Goal: Task Accomplishment & Management: Use online tool/utility

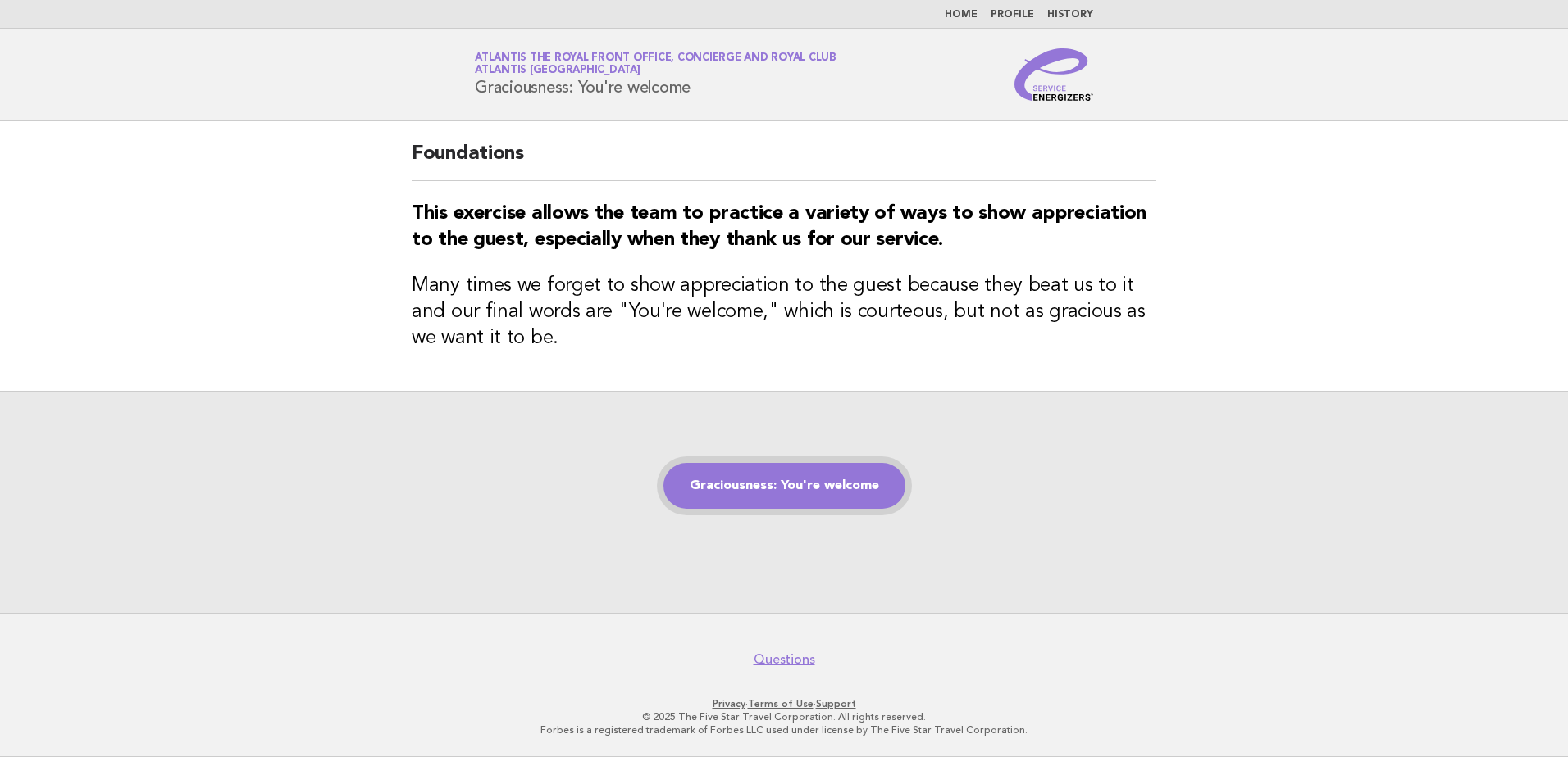
click at [834, 469] on link "Graciousness: You're welcome" at bounding box center [784, 486] width 242 height 46
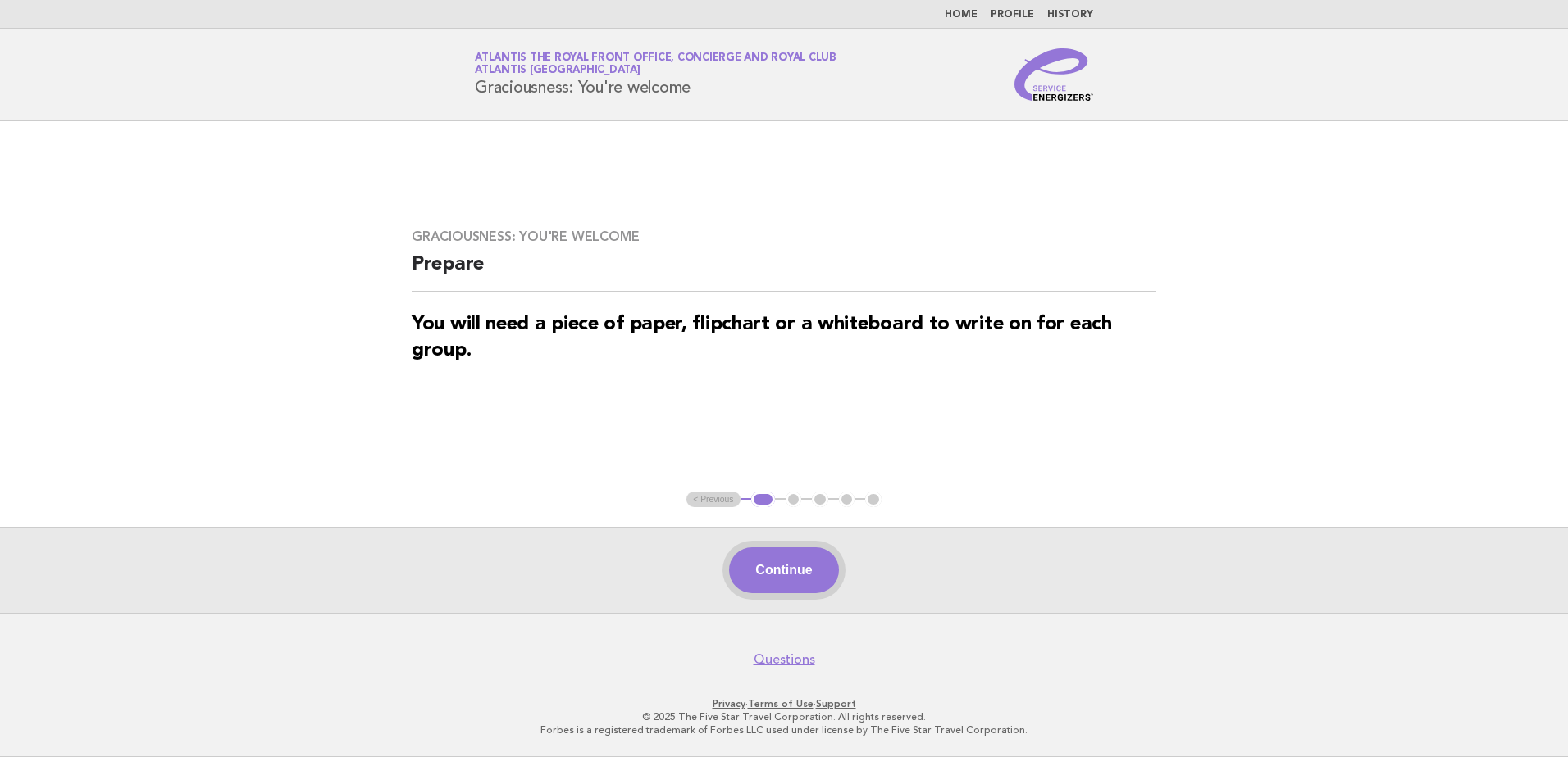
click at [776, 586] on button "Continue" at bounding box center [784, 570] width 109 height 46
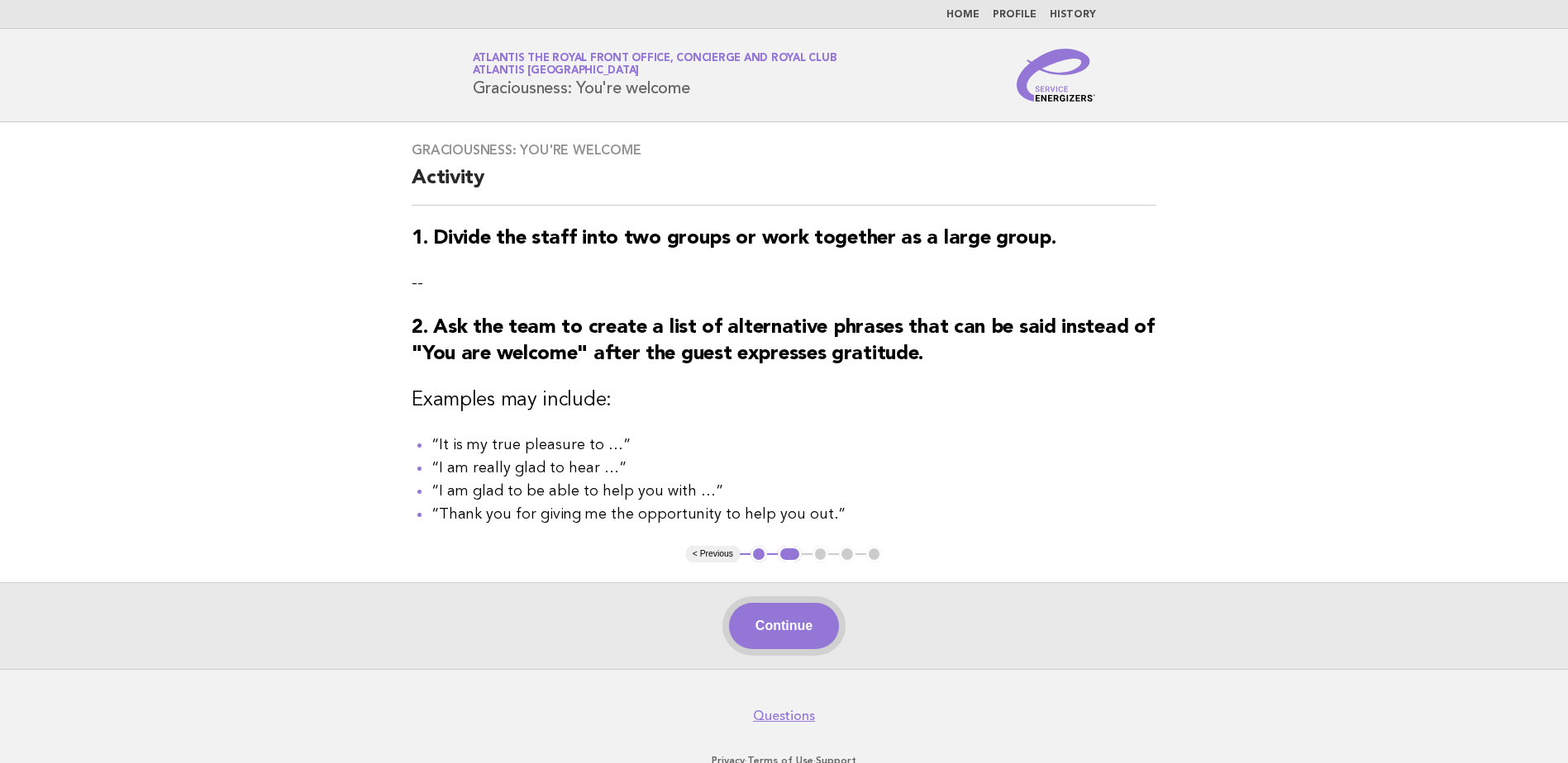
click at [799, 627] on button "Continue" at bounding box center [784, 625] width 110 height 46
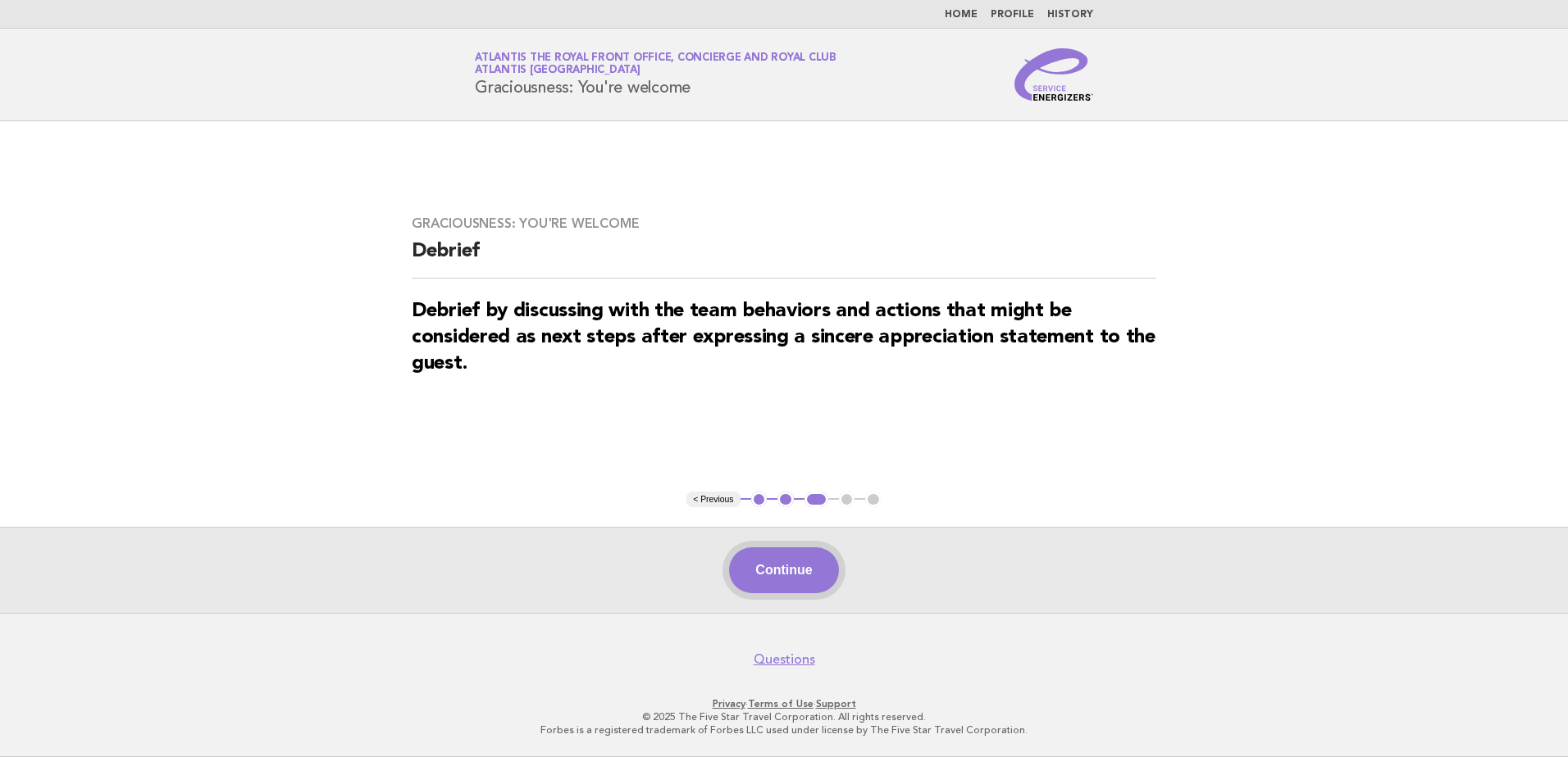
click at [792, 576] on button "Continue" at bounding box center [784, 570] width 109 height 46
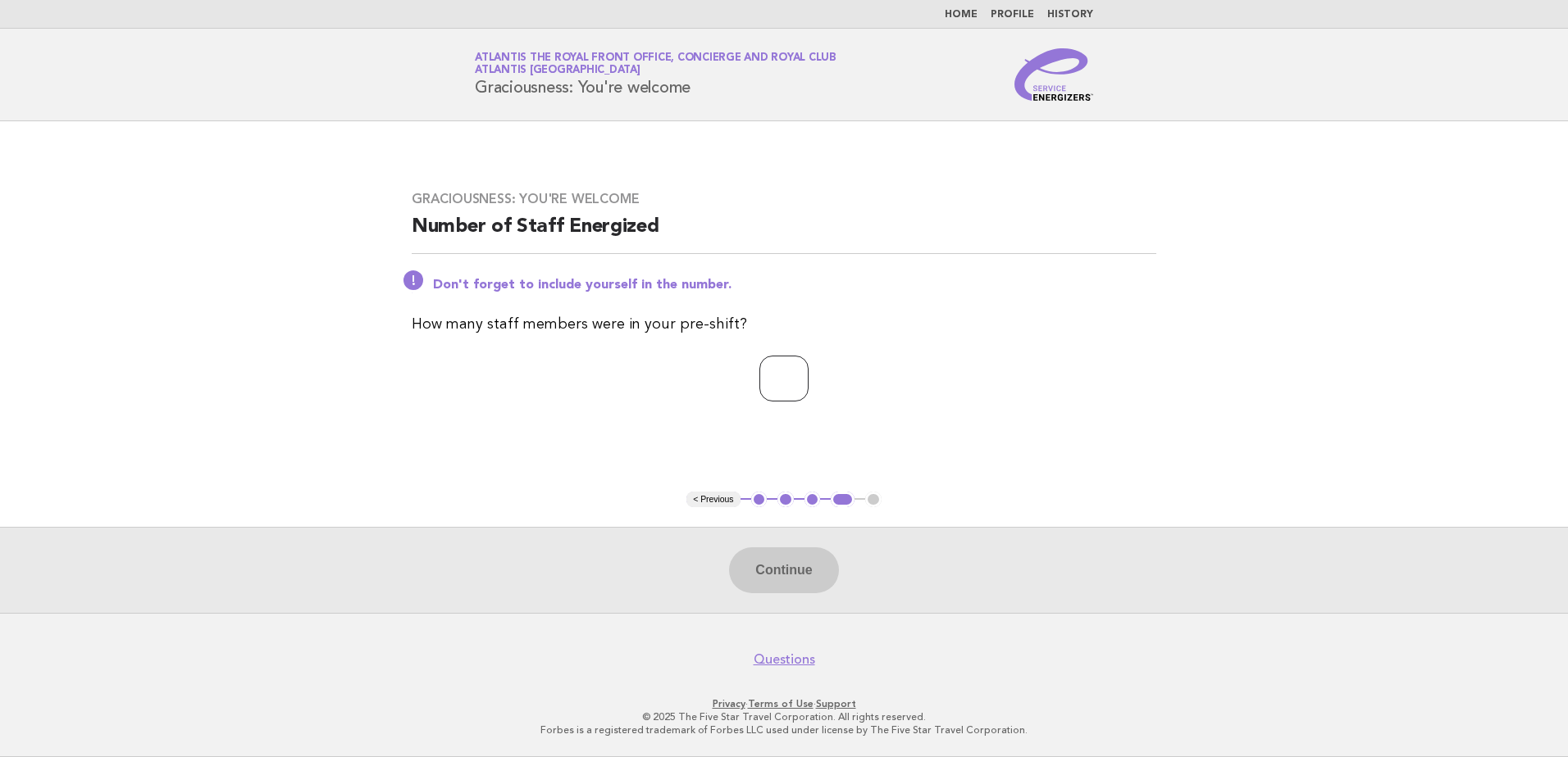
click at [768, 371] on input "number" at bounding box center [784, 378] width 49 height 46
type input "*"
click at [792, 568] on button "Continue" at bounding box center [784, 570] width 109 height 46
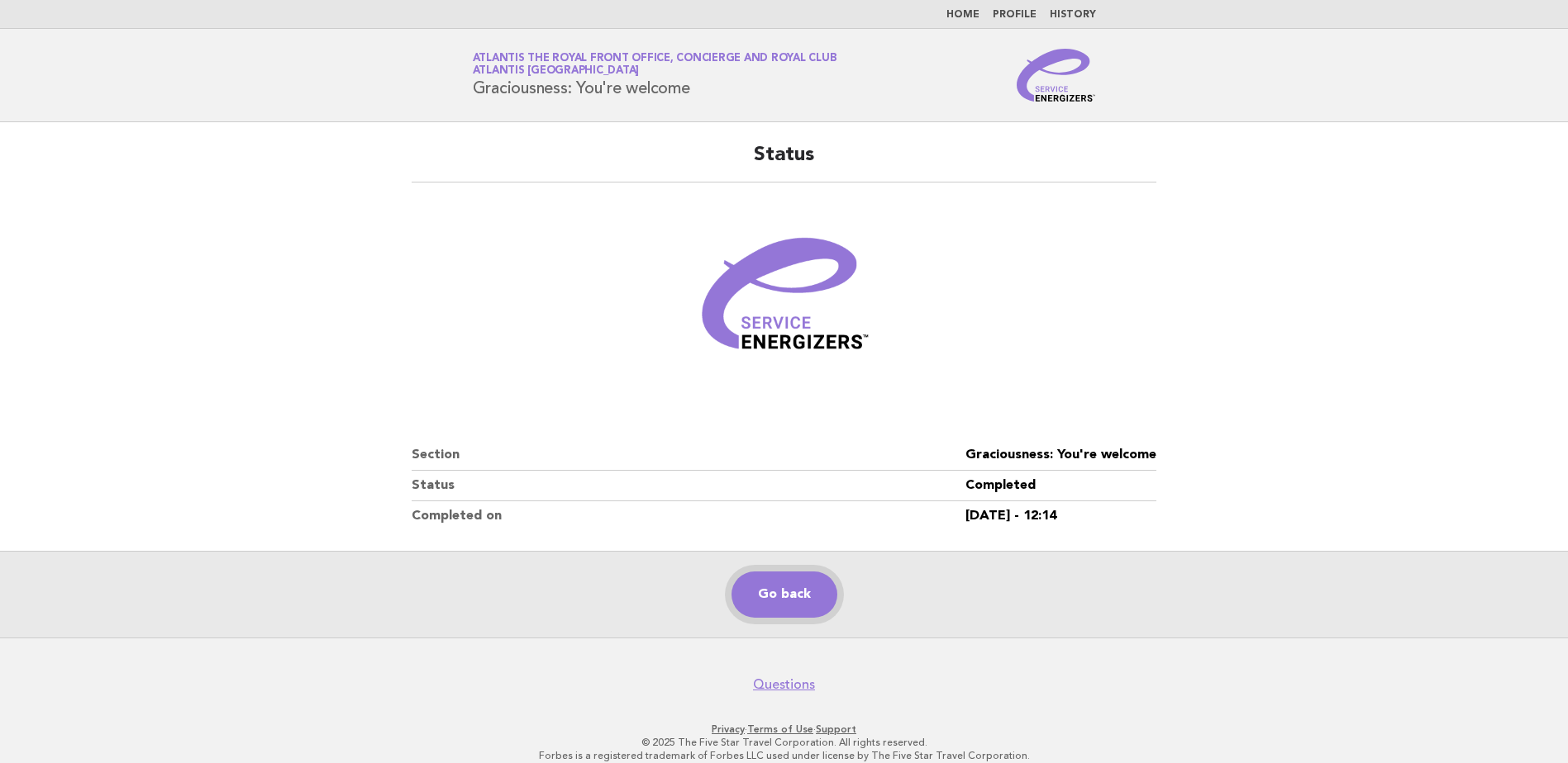
click at [821, 596] on link "Go back" at bounding box center [785, 594] width 106 height 46
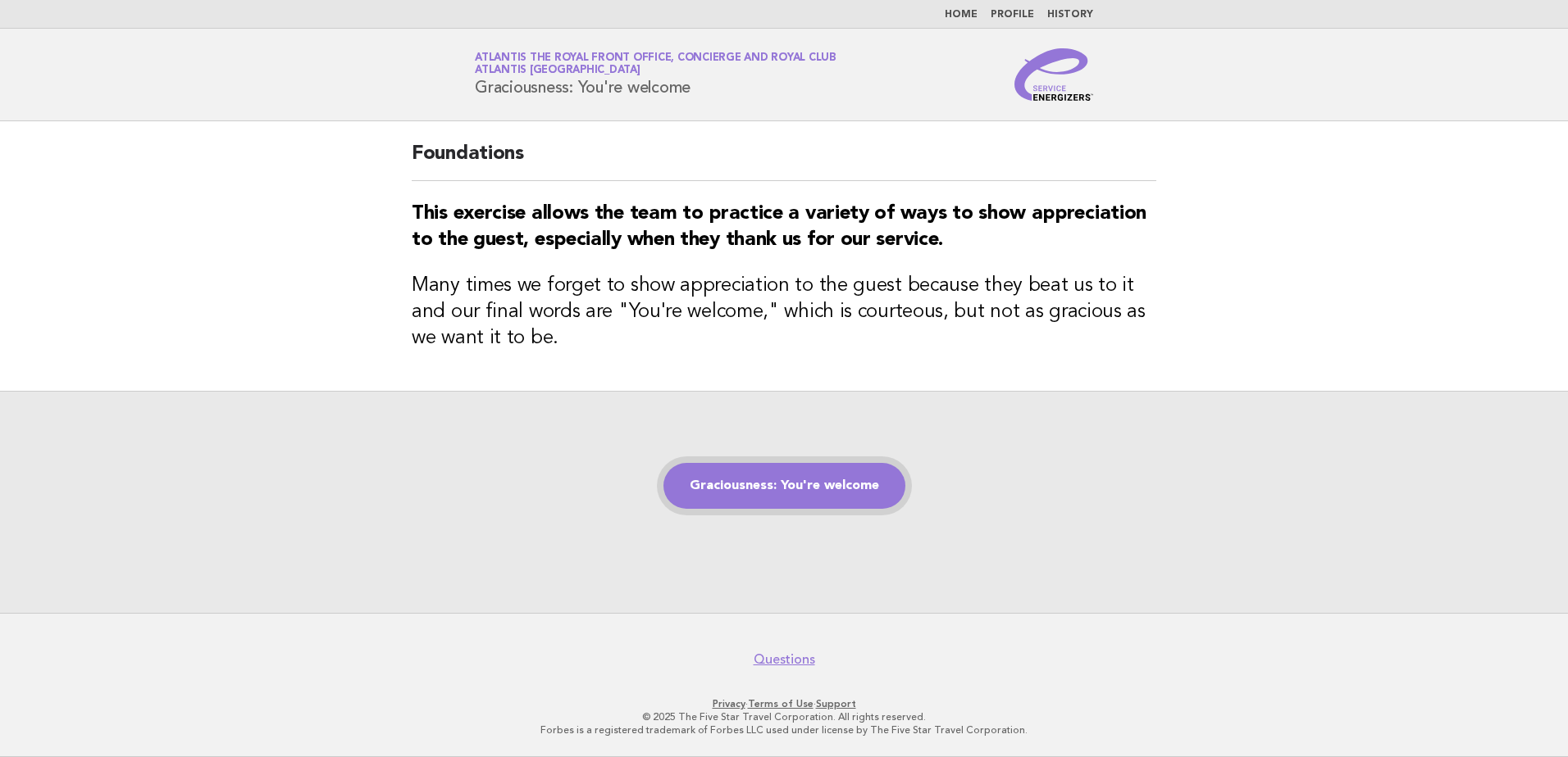
click at [765, 500] on link "Graciousness: You're welcome" at bounding box center [784, 486] width 242 height 46
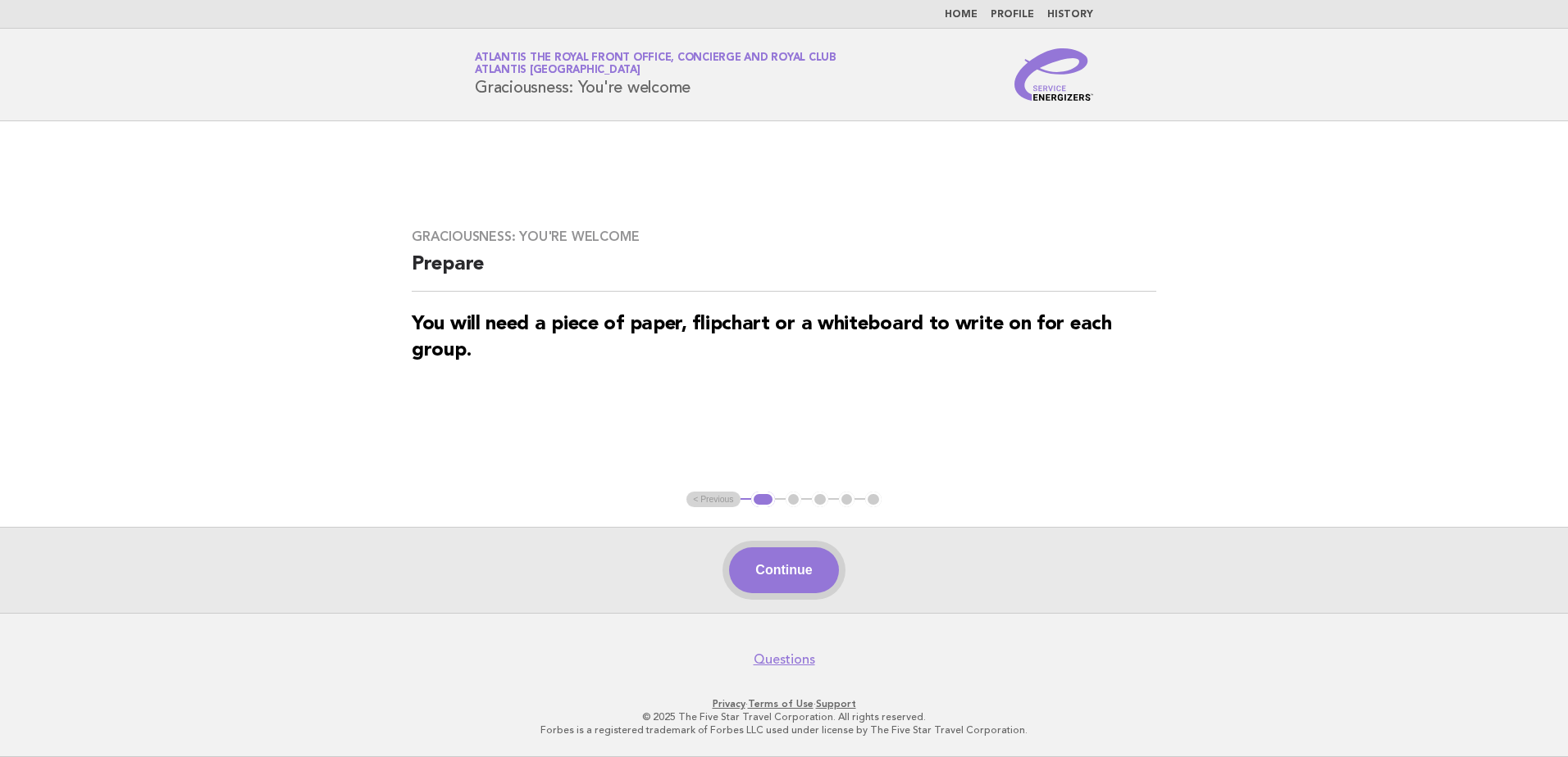
click at [795, 590] on button "Continue" at bounding box center [784, 570] width 109 height 46
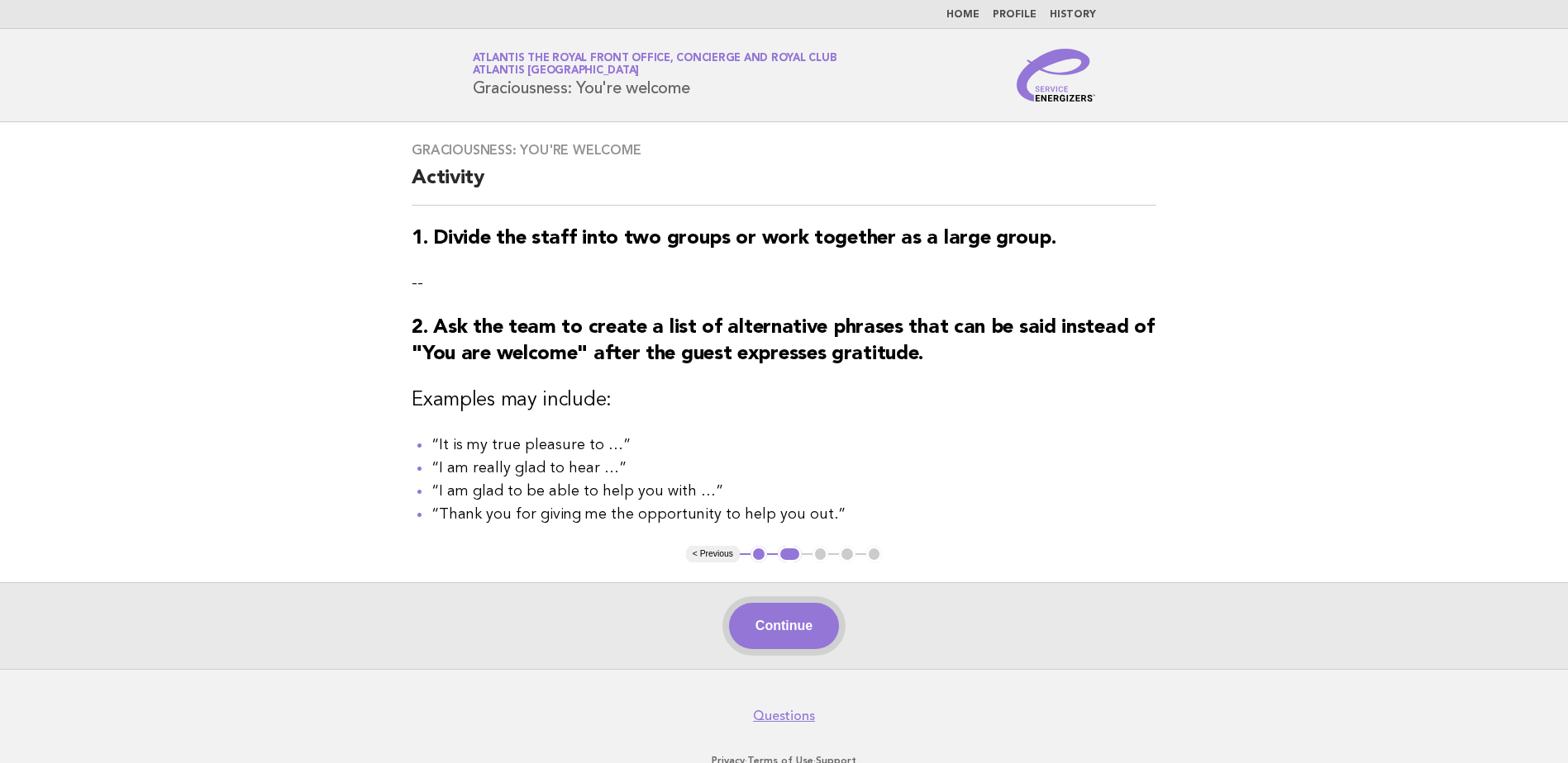
click at [795, 639] on button "Continue" at bounding box center [784, 625] width 110 height 46
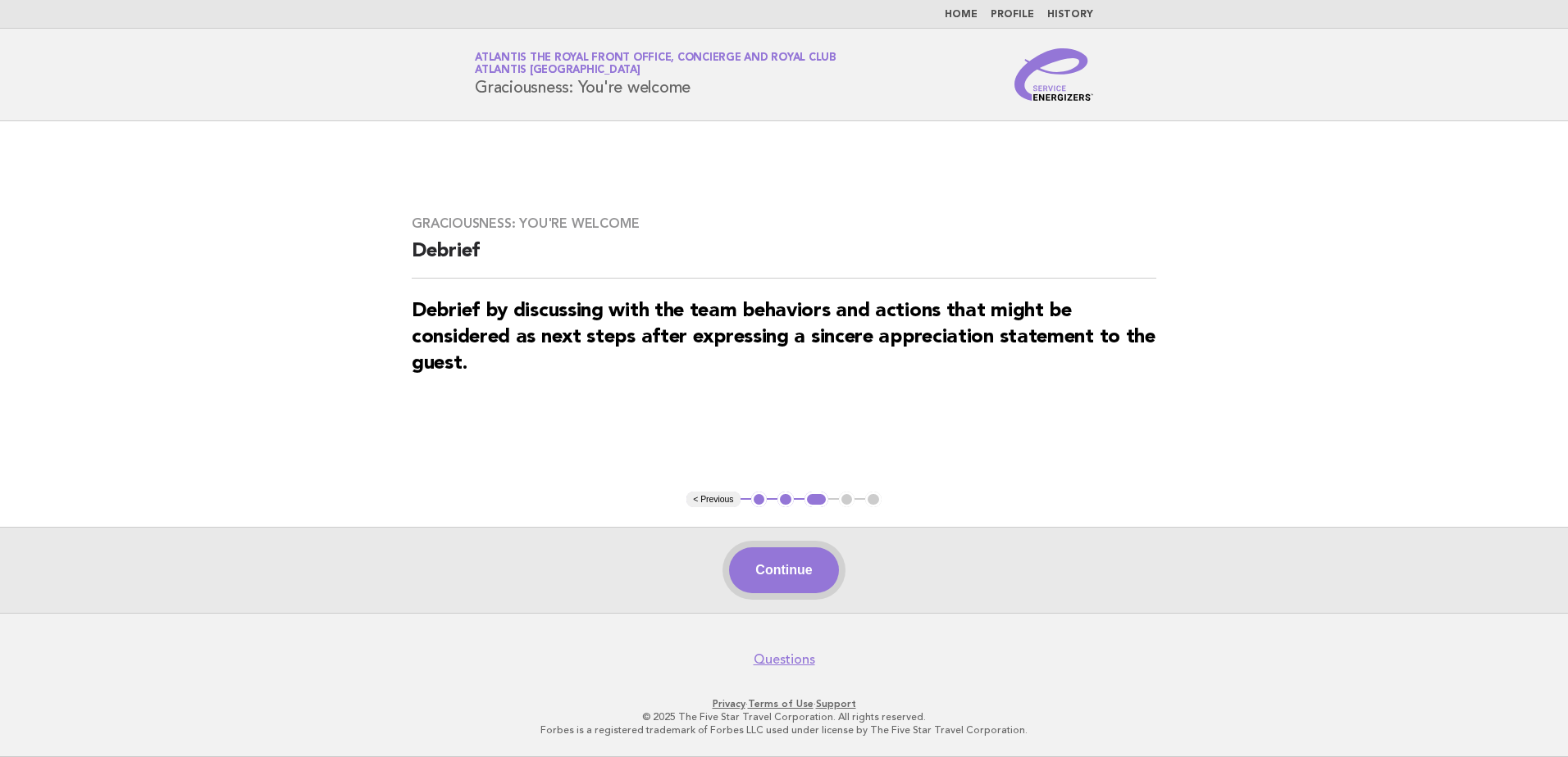
click at [799, 574] on button "Continue" at bounding box center [784, 570] width 109 height 46
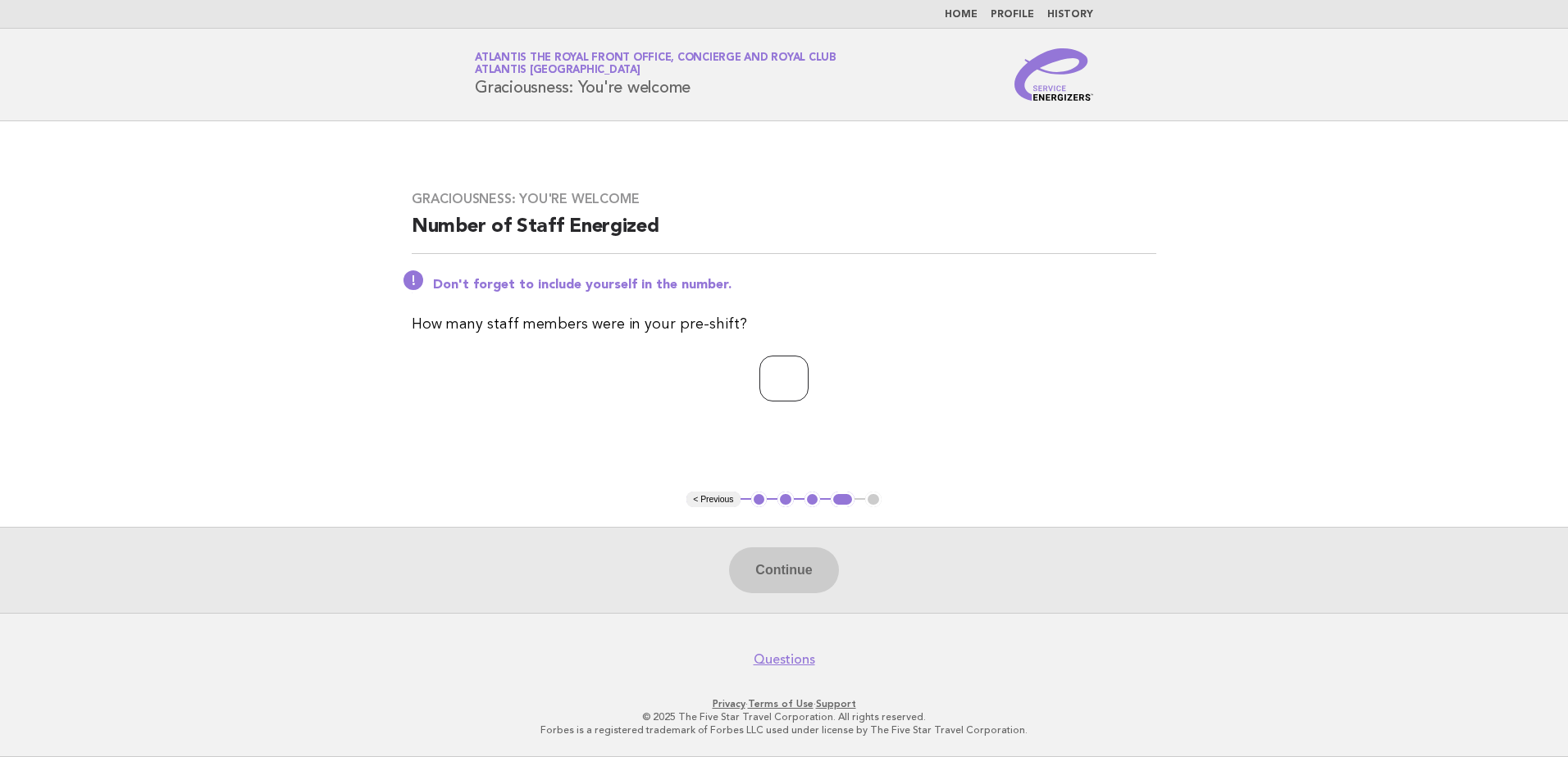
click at [759, 380] on input "number" at bounding box center [784, 378] width 49 height 46
type input "*"
click at [821, 563] on button "Continue" at bounding box center [784, 570] width 109 height 46
